Goal: Register for event/course

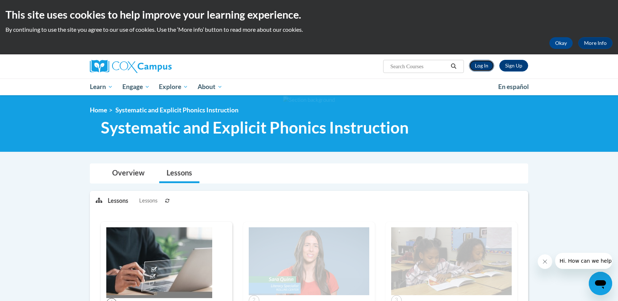
click at [479, 70] on link "Log In" at bounding box center [481, 66] width 25 height 12
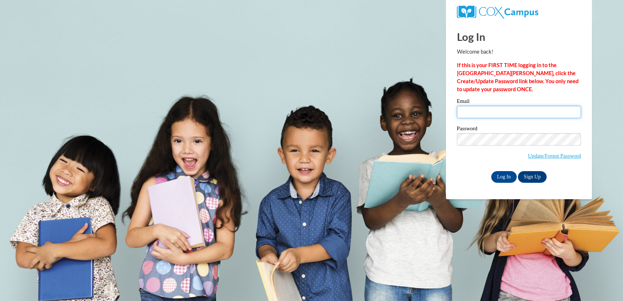
click at [476, 108] on input "Email" at bounding box center [519, 112] width 124 height 12
type input "kdilge@clintonville.k12.wi.us"
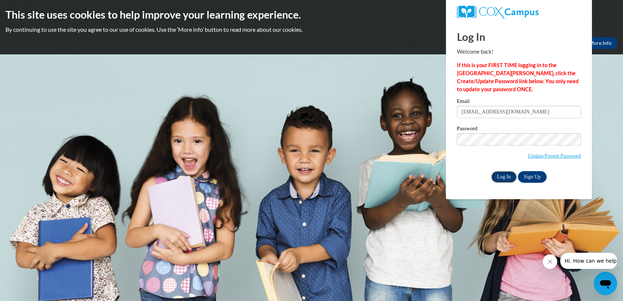
click at [506, 175] on input "Log In" at bounding box center [504, 177] width 26 height 12
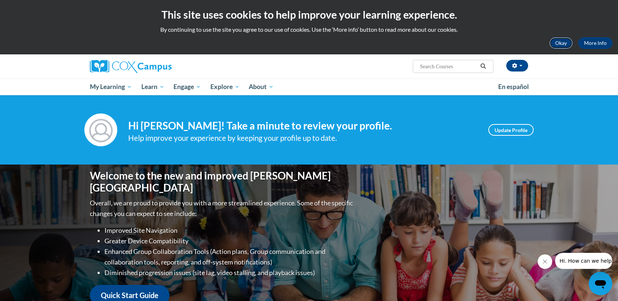
click at [560, 42] on button "Okay" at bounding box center [560, 43] width 23 height 12
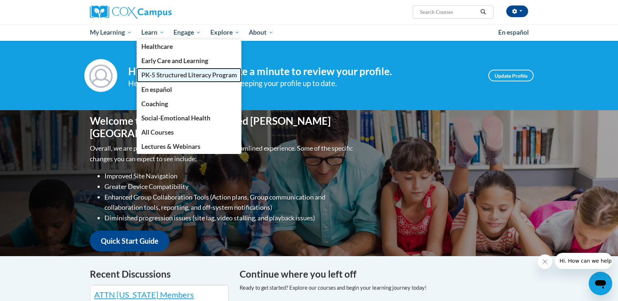
click at [152, 78] on span "PK-5 Structured Literacy Program" at bounding box center [189, 75] width 96 height 8
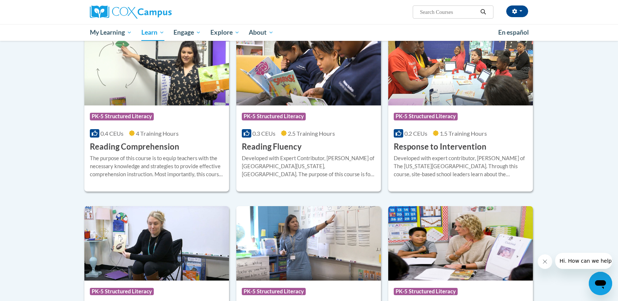
scroll to position [607, 0]
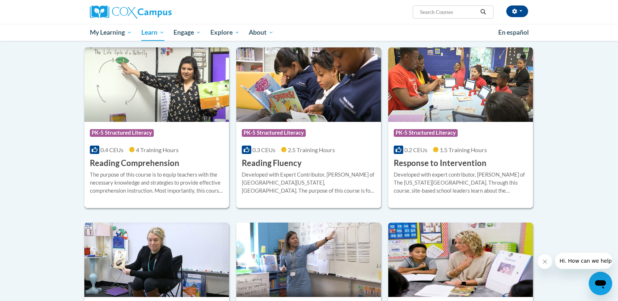
click at [150, 158] on h3 "Reading Comprehension" at bounding box center [134, 163] width 89 height 11
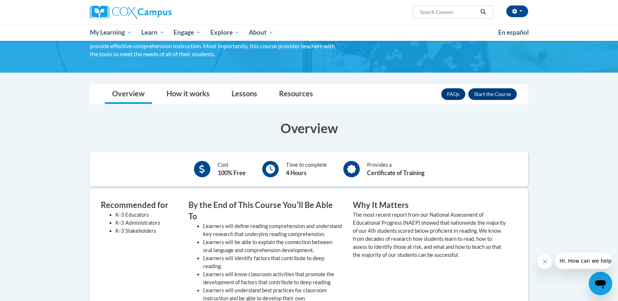
scroll to position [64, 0]
click at [496, 89] on button "Enroll" at bounding box center [492, 94] width 49 height 12
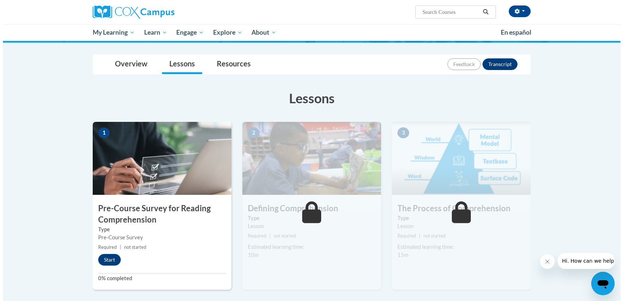
scroll to position [99, 0]
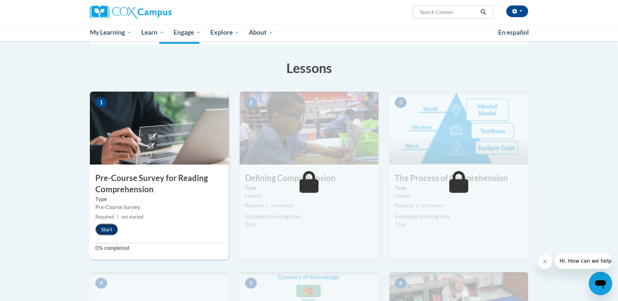
click at [112, 226] on button "Start" at bounding box center [106, 230] width 23 height 12
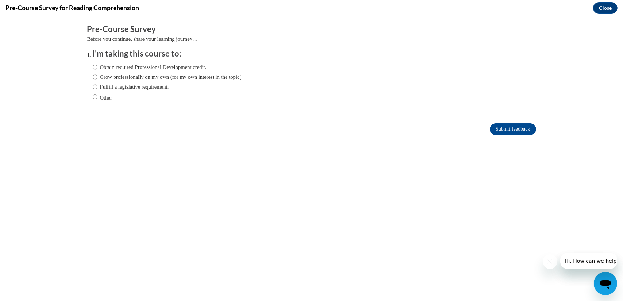
scroll to position [0, 0]
click at [93, 64] on input "Obtain required Professional Development credit." at bounding box center [95, 67] width 5 height 8
radio input "true"
click at [503, 132] on input "Submit feedback" at bounding box center [513, 129] width 46 height 12
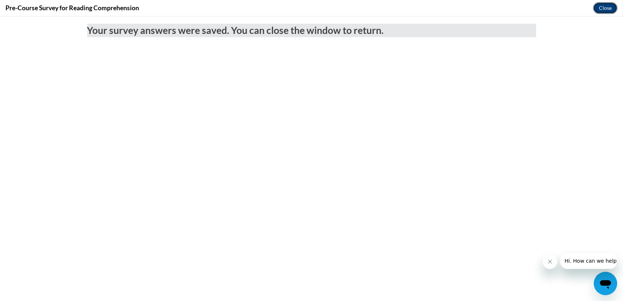
click at [602, 7] on button "Close" at bounding box center [605, 8] width 24 height 12
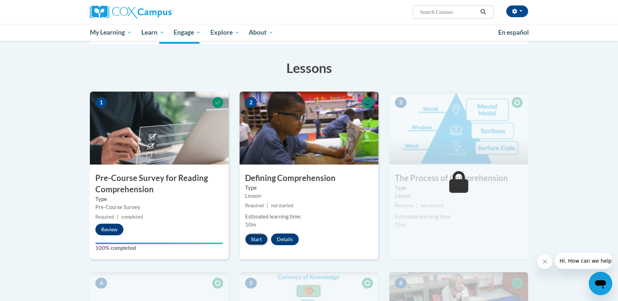
click at [257, 240] on button "Start" at bounding box center [256, 240] width 23 height 12
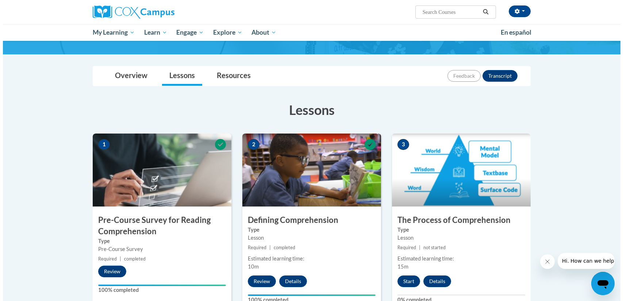
scroll to position [64, 0]
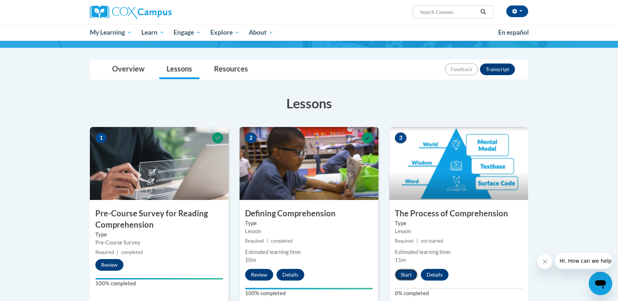
click at [402, 275] on button "Start" at bounding box center [406, 275] width 23 height 12
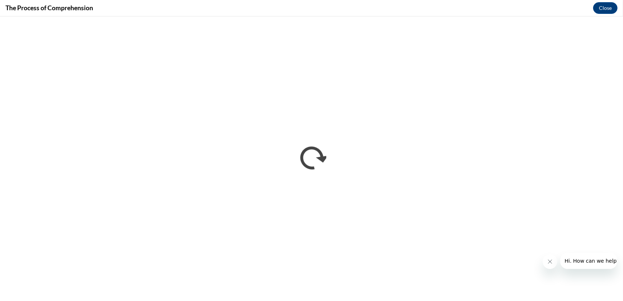
scroll to position [0, 0]
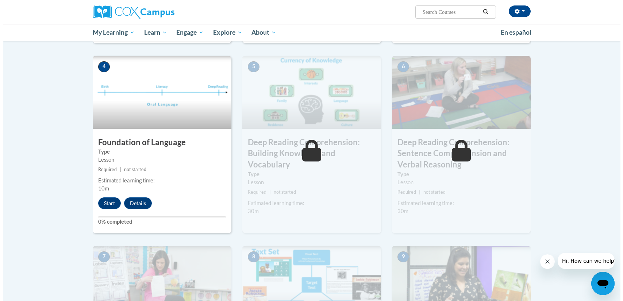
scroll to position [326, 0]
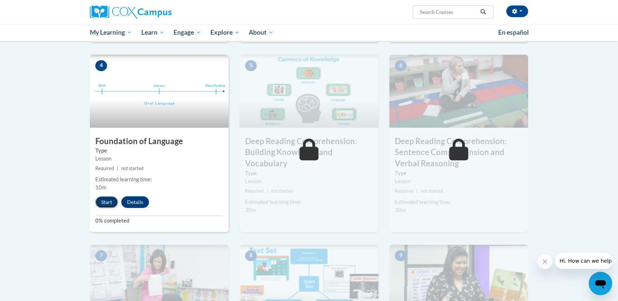
click at [115, 200] on button "Start" at bounding box center [106, 202] width 23 height 12
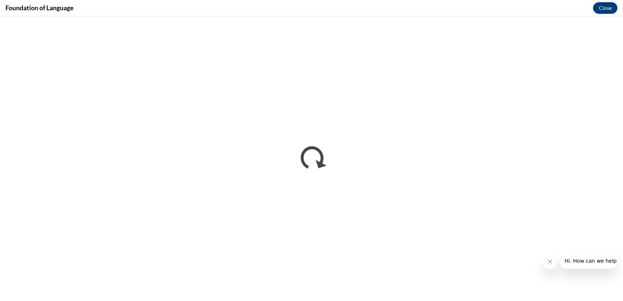
scroll to position [0, 0]
